Goal: Transaction & Acquisition: Obtain resource

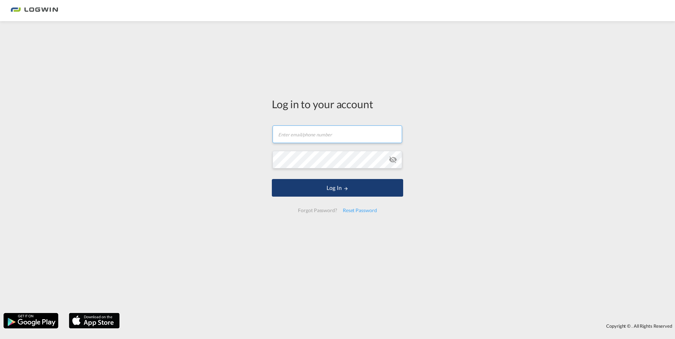
type input "[EMAIL_ADDRESS][PERSON_NAME][DOMAIN_NAME]"
click at [340, 187] on button "Log In" at bounding box center [337, 188] width 131 height 18
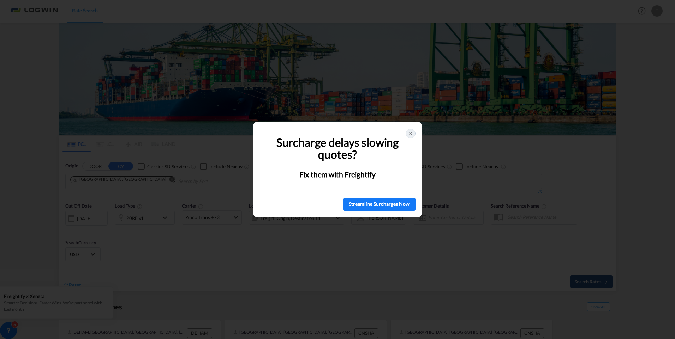
click at [410, 132] on icon at bounding box center [410, 134] width 6 height 6
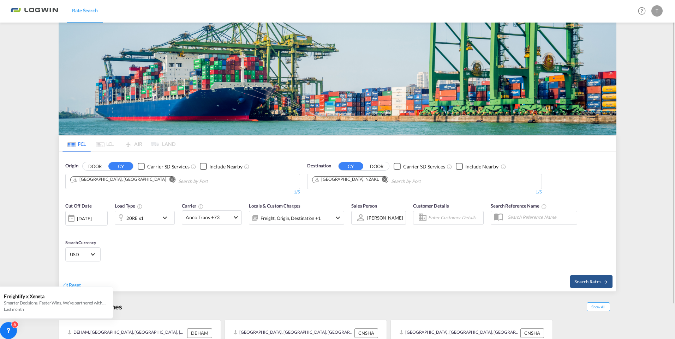
click at [377, 181] on button "Remove" at bounding box center [382, 180] width 11 height 7
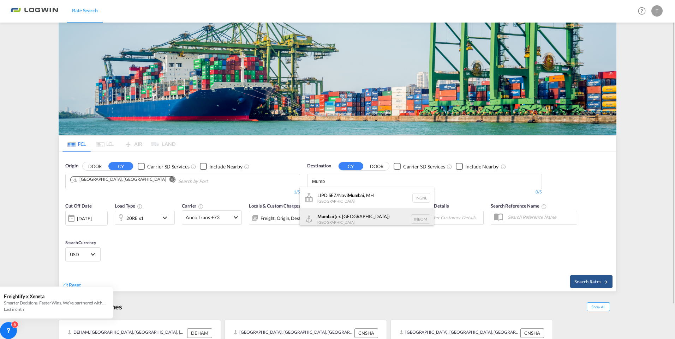
type input "Mumb"
click at [341, 218] on div "Mumb ai (ex [GEOGRAPHIC_DATA]) [GEOGRAPHIC_DATA] INBOM" at bounding box center [367, 219] width 134 height 21
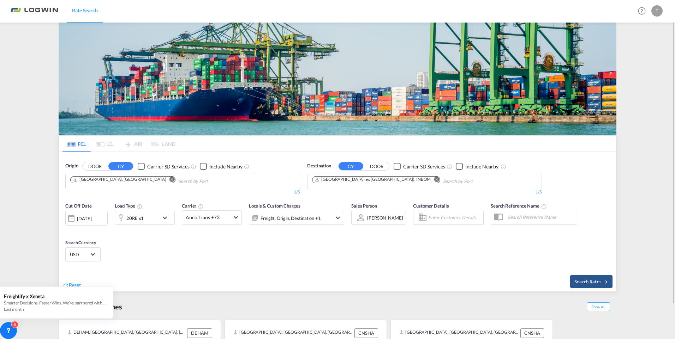
click at [169, 180] on md-icon "Remove" at bounding box center [171, 179] width 5 height 5
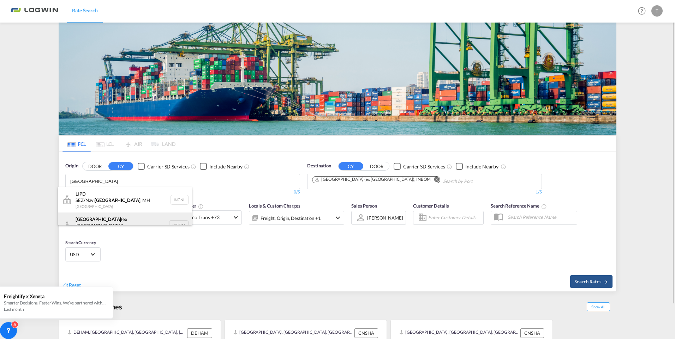
type input "[GEOGRAPHIC_DATA]"
click at [116, 213] on div "[GEOGRAPHIC_DATA] (ex [GEOGRAPHIC_DATA]) [GEOGRAPHIC_DATA] INBOM" at bounding box center [125, 225] width 134 height 25
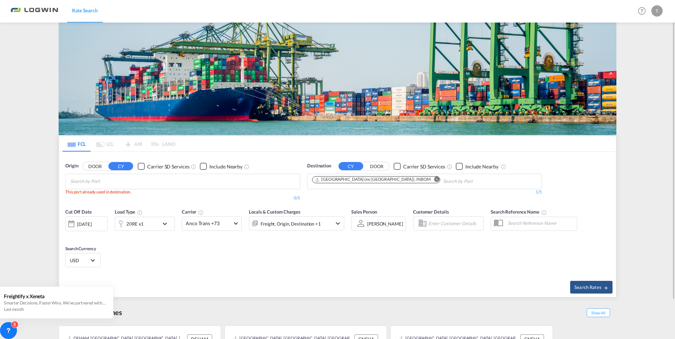
click at [434, 181] on md-icon "Remove" at bounding box center [436, 179] width 5 height 5
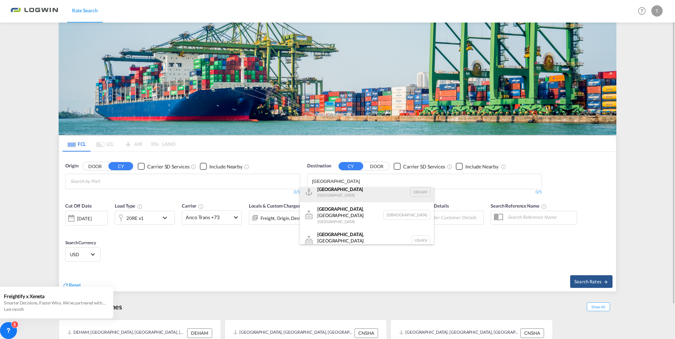
scroll to position [6, 0]
type input "[GEOGRAPHIC_DATA]"
click at [331, 190] on div "Hamburg [GEOGRAPHIC_DATA] [GEOGRAPHIC_DATA]" at bounding box center [367, 191] width 134 height 21
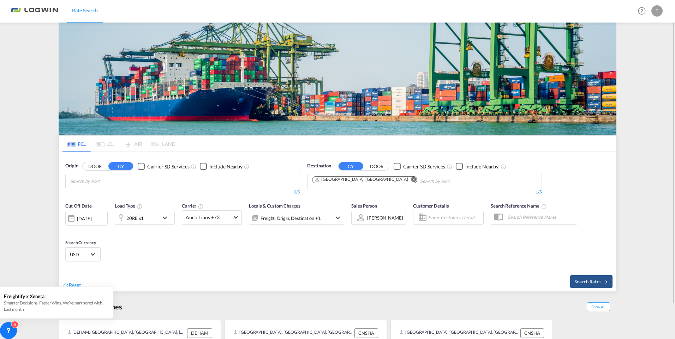
scroll to position [0, 0]
click at [107, 183] on body "Rate Search Rate Search Help Resources Product Release T My Profile Logout FCL …" at bounding box center [337, 169] width 675 height 339
type input "Mumba"
click at [101, 218] on div "Mumba i (ex [GEOGRAPHIC_DATA]) [GEOGRAPHIC_DATA] INBOM" at bounding box center [125, 219] width 134 height 21
click at [103, 220] on div "[DATE]" at bounding box center [86, 218] width 42 height 15
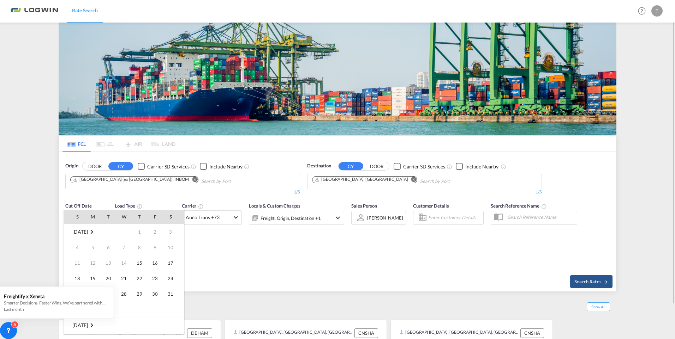
scroll to position [280, 0]
click at [143, 296] on span "28" at bounding box center [139, 294] width 14 height 14
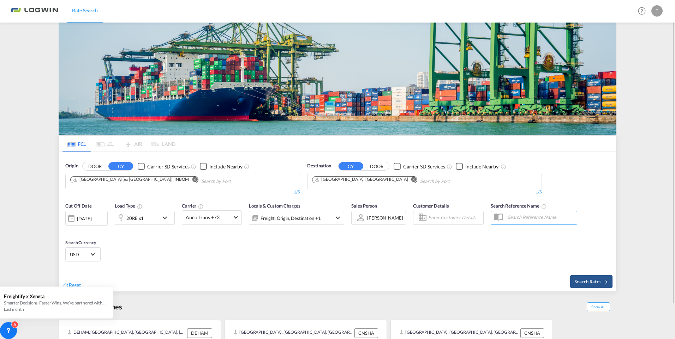
click at [167, 217] on md-icon "icon-chevron-down" at bounding box center [167, 218] width 12 height 8
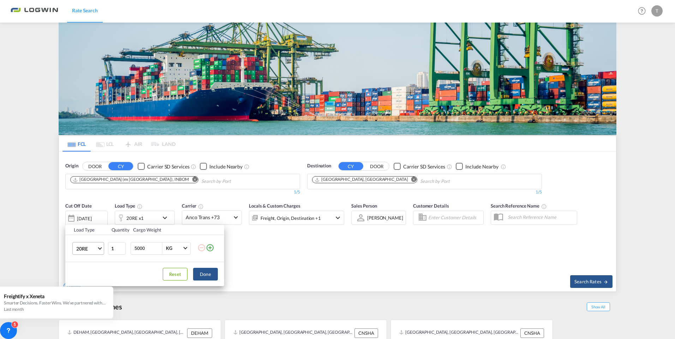
click at [100, 249] on md-select-value "20RE" at bounding box center [90, 249] width 28 height 12
click at [82, 209] on md-option "20GP" at bounding box center [95, 212] width 48 height 17
drag, startPoint x: 146, startPoint y: 247, endPoint x: 129, endPoint y: 247, distance: 16.6
click at [129, 247] on td "5000 KG KG" at bounding box center [163, 248] width 68 height 27
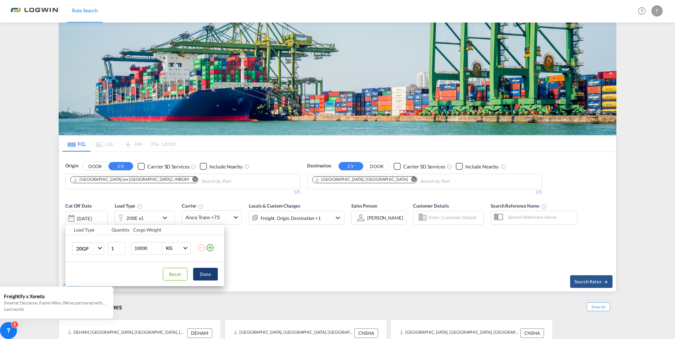
type input "10000"
click at [209, 269] on button "Done" at bounding box center [205, 274] width 25 height 13
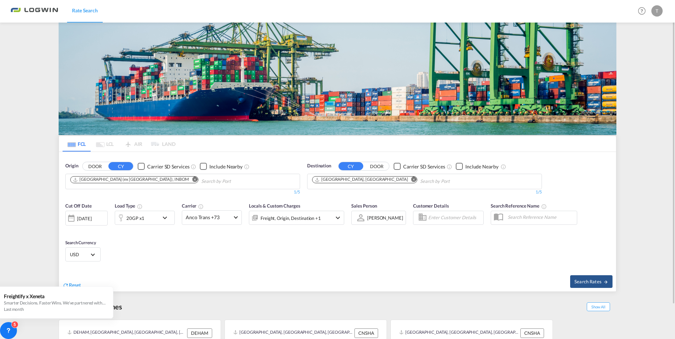
click at [92, 254] on span "Select Currency: $ USDUnited States Dollar" at bounding box center [93, 254] width 4 height 4
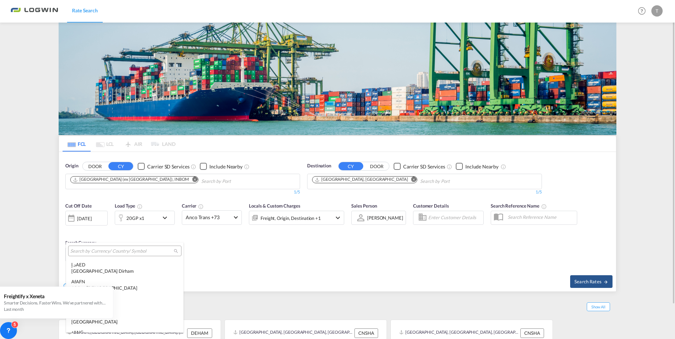
scroll to position [2436, 0]
click at [208, 268] on md-backdrop at bounding box center [337, 169] width 675 height 339
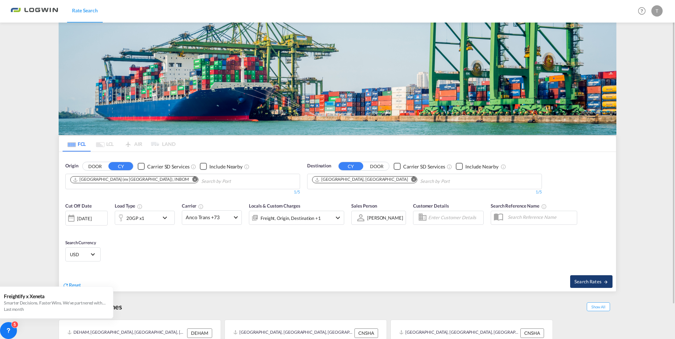
click at [580, 284] on span "Search Rates" at bounding box center [591, 282] width 34 height 6
type input "INBOM to DEHAM / [DATE]"
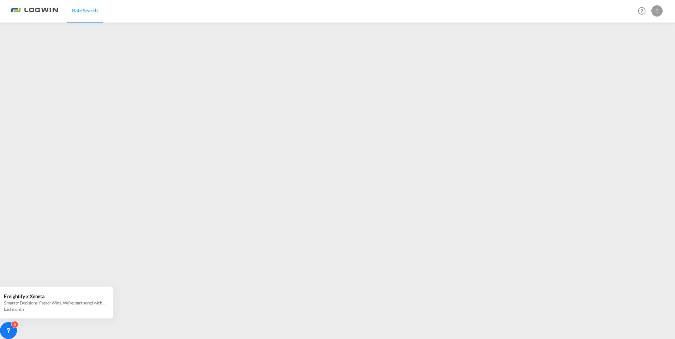
click at [657, 11] on div "T" at bounding box center [656, 10] width 11 height 11
click at [641, 54] on button "Logout" at bounding box center [649, 54] width 46 height 14
